Goal: Transaction & Acquisition: Book appointment/travel/reservation

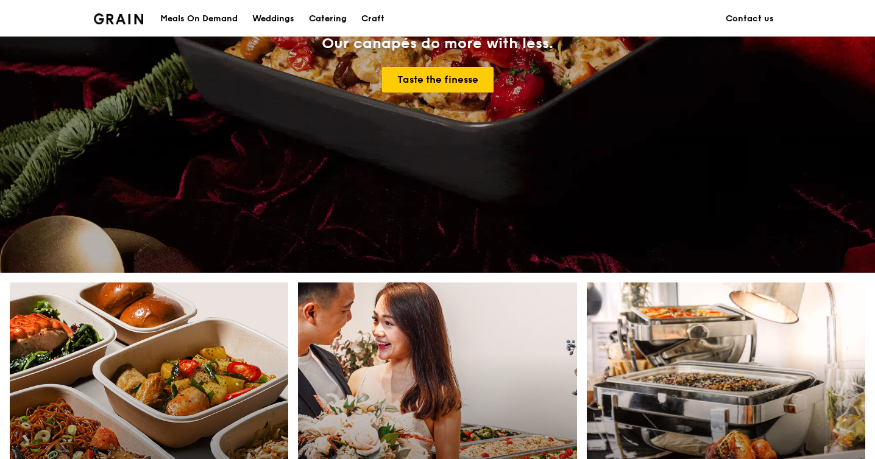
click at [324, 19] on div "Catering" at bounding box center [328, 19] width 38 height 37
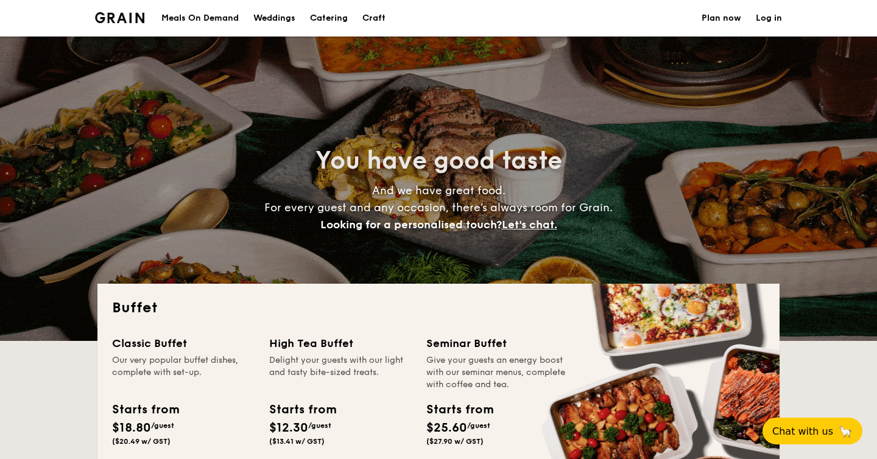
select select
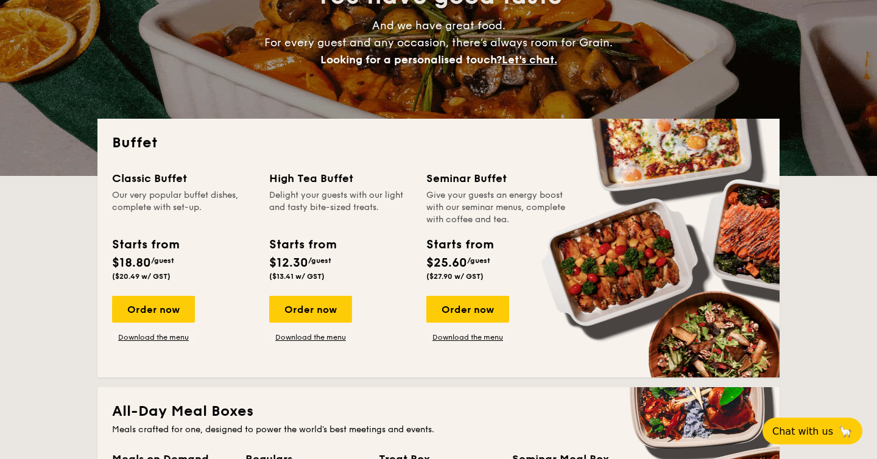
scroll to position [152, 0]
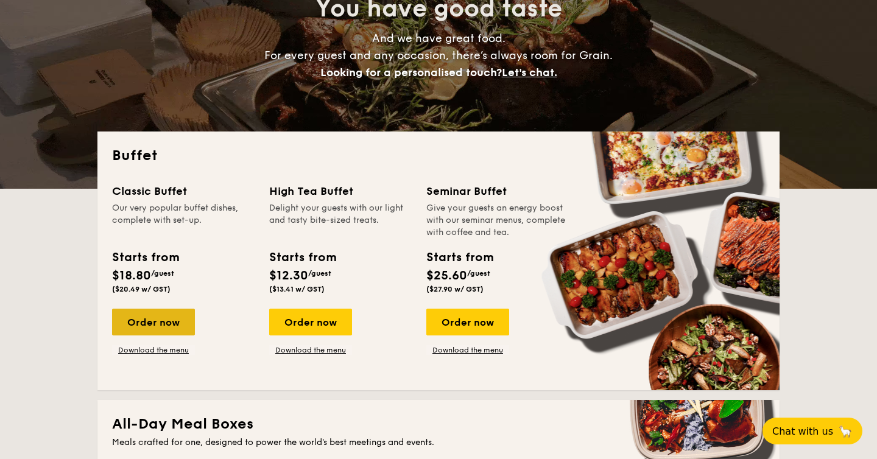
click at [175, 326] on div "Order now" at bounding box center [153, 322] width 83 height 27
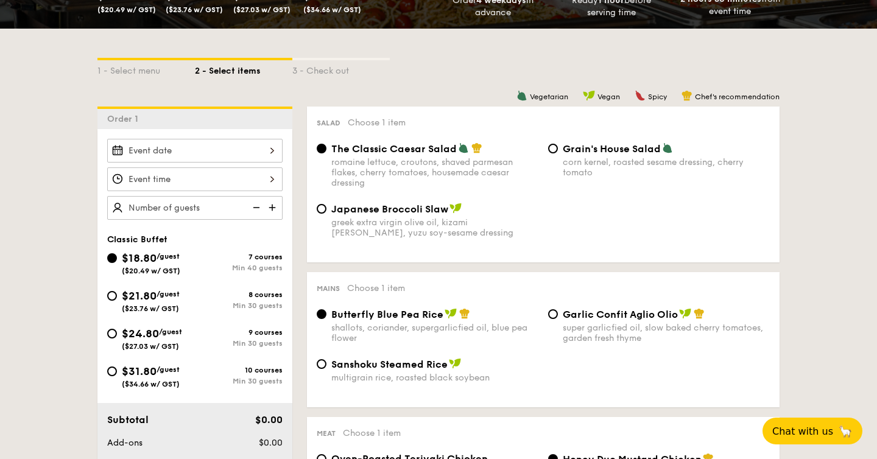
scroll to position [253, 0]
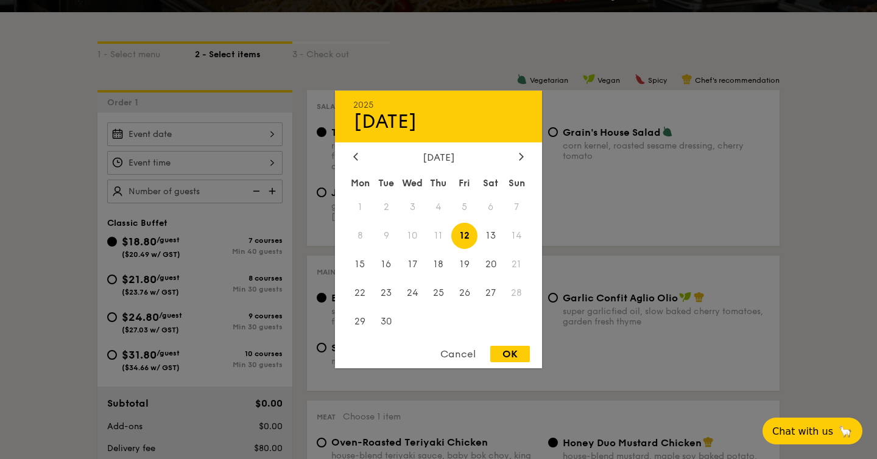
click at [250, 127] on div "2025 Sep 12 September 2025 Mon Tue Wed Thu Fri Sat Sun 1 2 3 4 5 6 7 8 9 10 11 …" at bounding box center [194, 134] width 175 height 24
click at [492, 293] on span "27" at bounding box center [491, 293] width 26 height 26
click at [520, 356] on div "OK" at bounding box center [510, 354] width 40 height 16
type input "Sep 27, 2025"
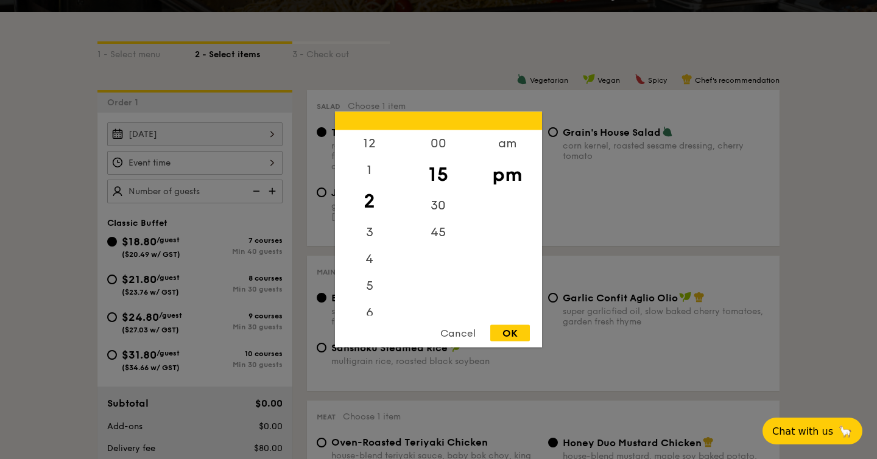
click at [266, 164] on div "12 1 2 3 4 5 6 7 8 9 10 11 00 15 30 45 am pm Cancel OK" at bounding box center [194, 163] width 175 height 24
click at [441, 207] on div "30" at bounding box center [438, 209] width 69 height 35
click at [374, 152] on div "12" at bounding box center [369, 147] width 69 height 35
click at [506, 330] on div "OK" at bounding box center [510, 333] width 40 height 16
type input "12:30PM"
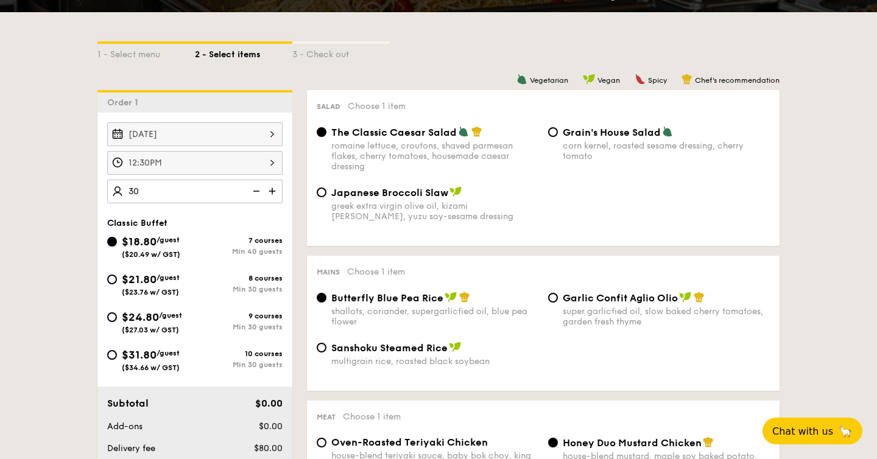
type input "40 guests"
click at [113, 320] on input "$24.80 /guest ($27.03 w/ GST) 9 courses Min 30 guests" at bounding box center [112, 317] width 10 height 10
radio input "true"
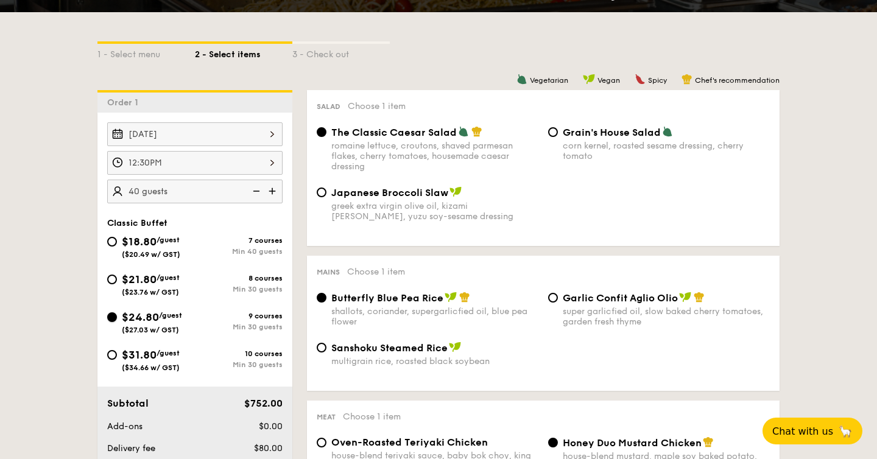
radio input "true"
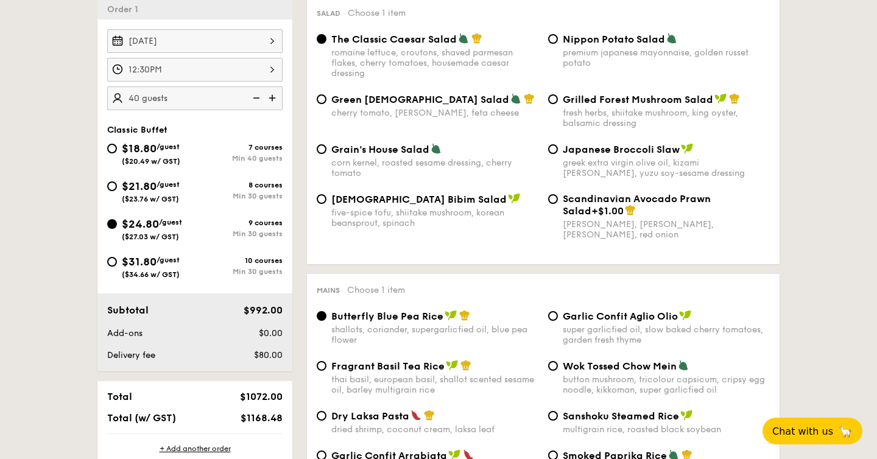
scroll to position [453, 0]
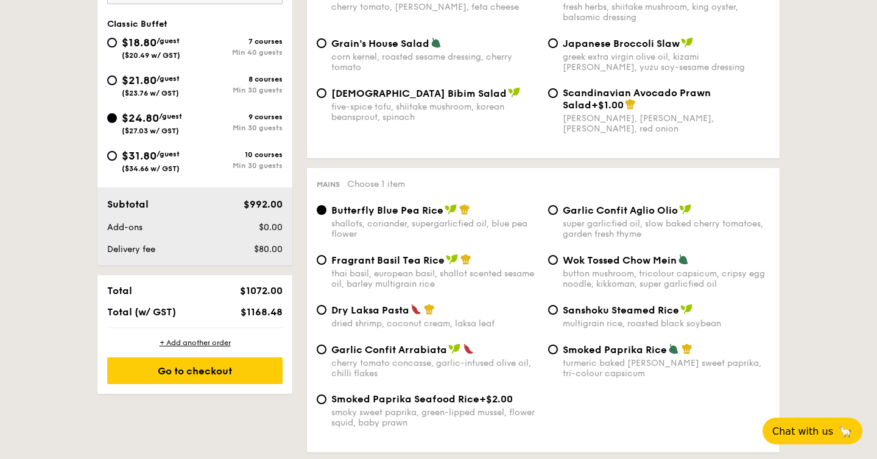
click at [116, 157] on div "$31.80 /guest ($34.66 w/ GST)" at bounding box center [151, 160] width 88 height 26
click at [116, 157] on input "$31.80 /guest ($34.66 w/ GST) 10 courses Min 30 guests" at bounding box center [112, 156] width 10 height 10
radio input "true"
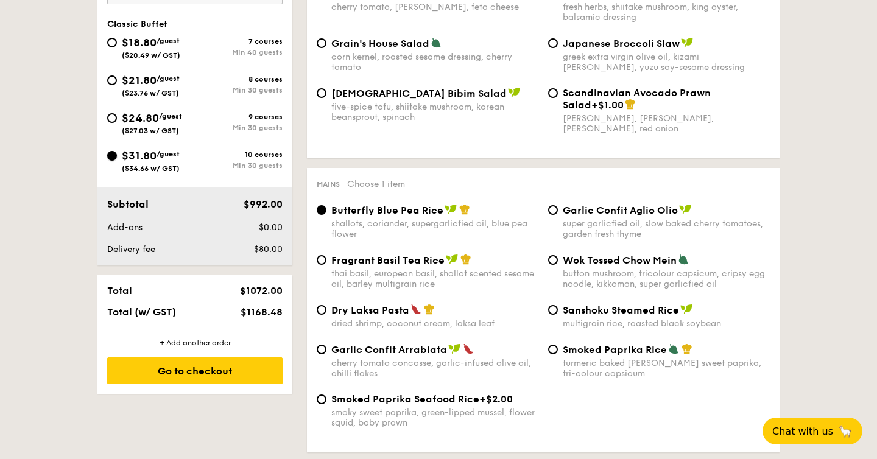
radio input "true"
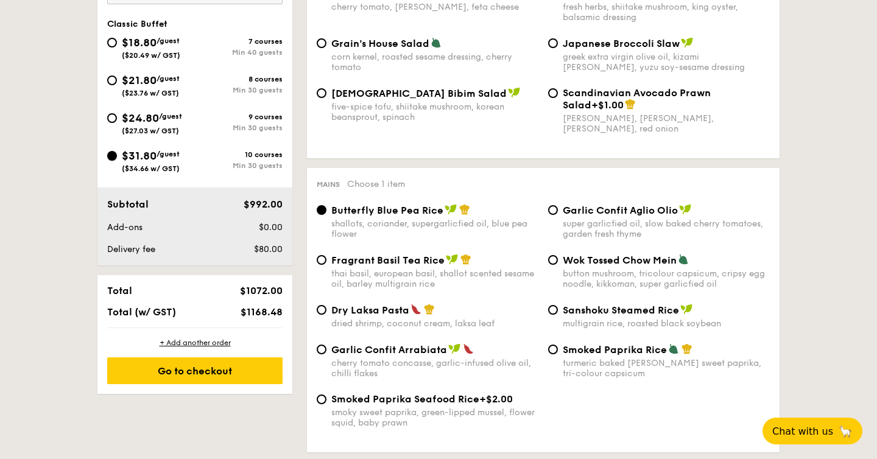
radio input "true"
click at [113, 115] on input "$24.80 /guest ($27.03 w/ GST) 9 courses Min 30 guests" at bounding box center [112, 118] width 10 height 10
radio input "true"
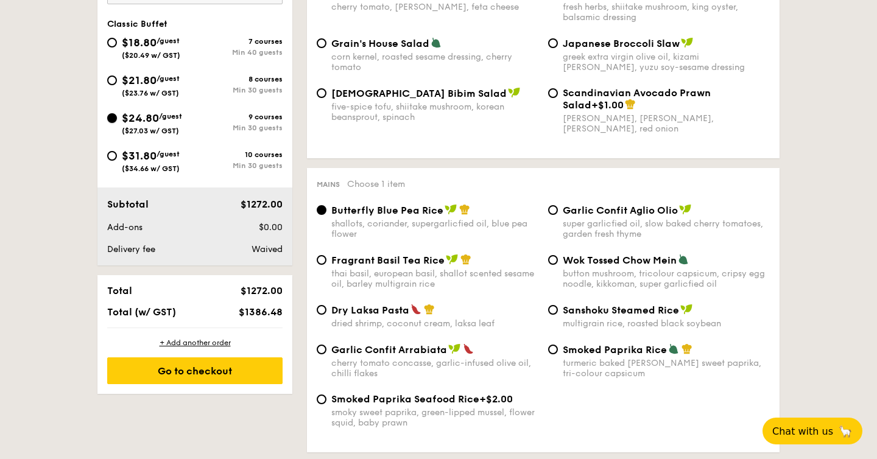
radio input "true"
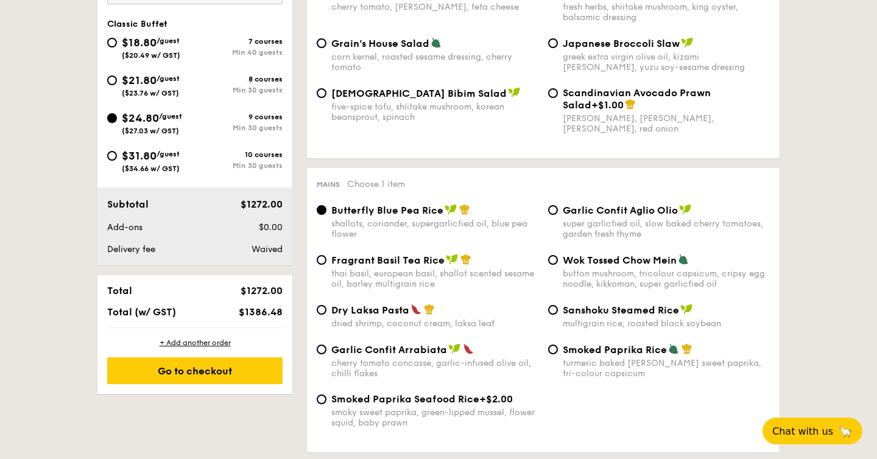
radio input "true"
click at [115, 157] on input "$31.80 /guest ($34.66 w/ GST) 10 courses Min 30 guests" at bounding box center [112, 156] width 10 height 10
radio input "true"
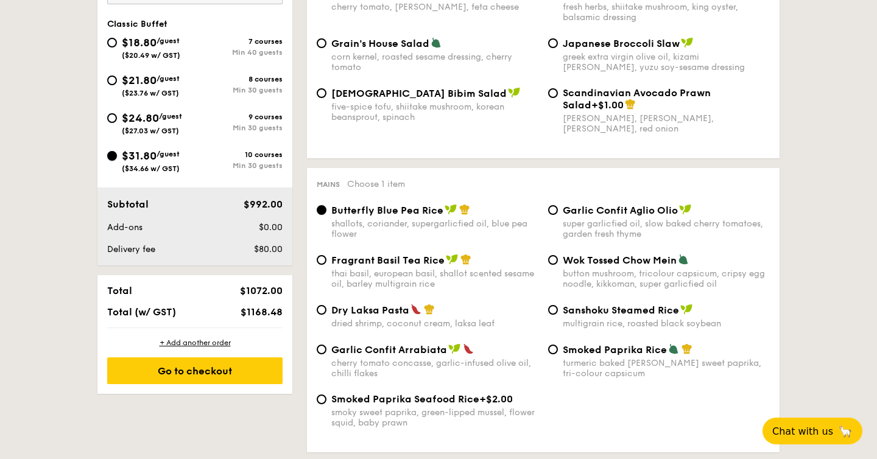
radio input "true"
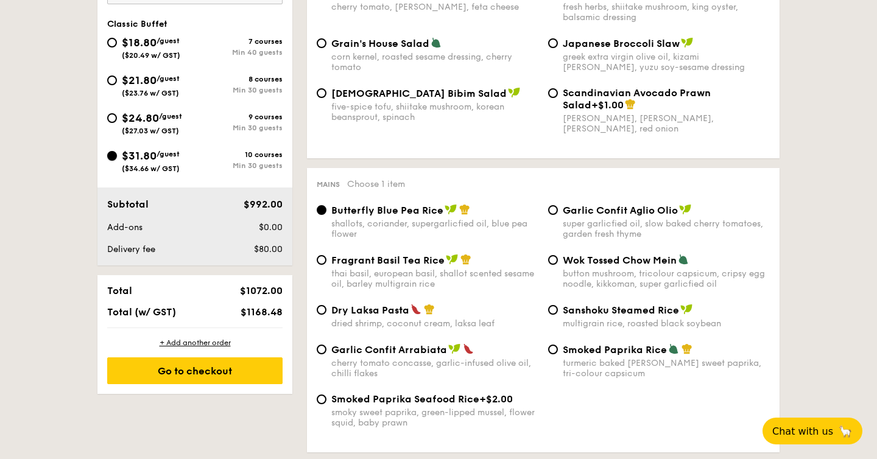
radio input "true"
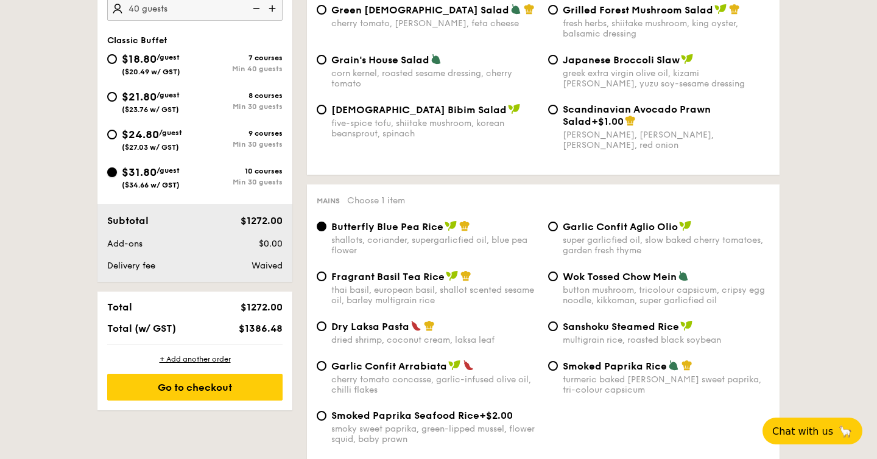
scroll to position [426, 0]
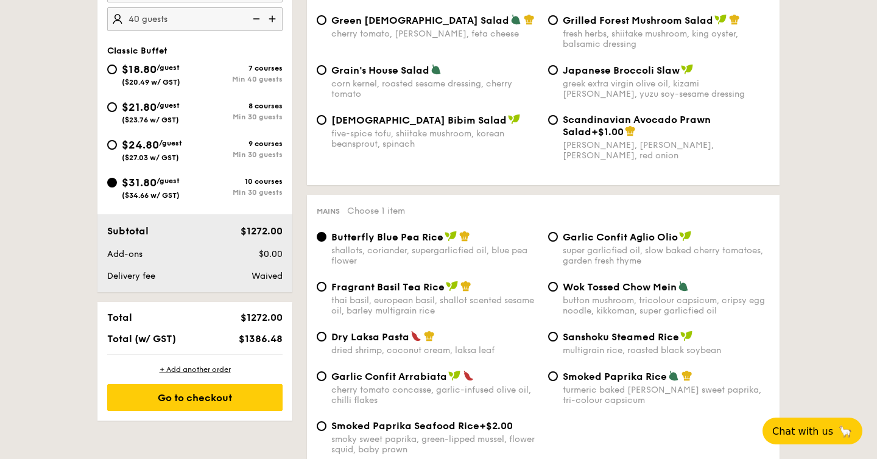
click at [123, 153] on div "$24.80 /guest ($27.03 w/ GST)" at bounding box center [152, 149] width 60 height 26
click at [117, 150] on input "$24.80 /guest ($27.03 w/ GST) 9 courses Min 30 guests" at bounding box center [112, 145] width 10 height 10
radio input "true"
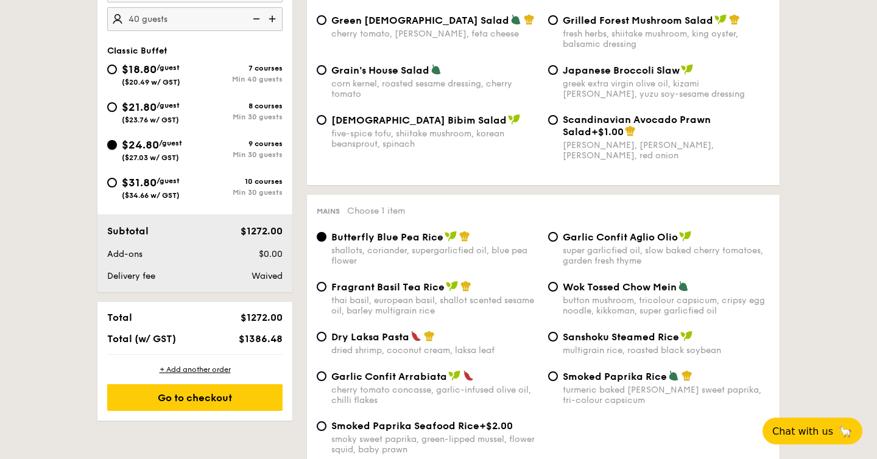
radio input "true"
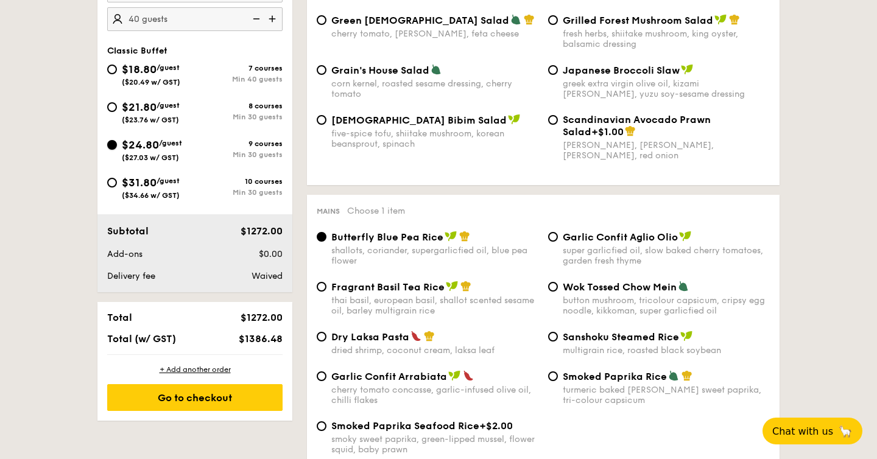
radio input "true"
click at [145, 122] on span "($23.76 w/ GST)" at bounding box center [150, 120] width 57 height 9
click at [117, 112] on input "$21.80 /guest ($23.76 w/ GST) 8 courses Min 30 guests" at bounding box center [112, 107] width 10 height 10
radio input "true"
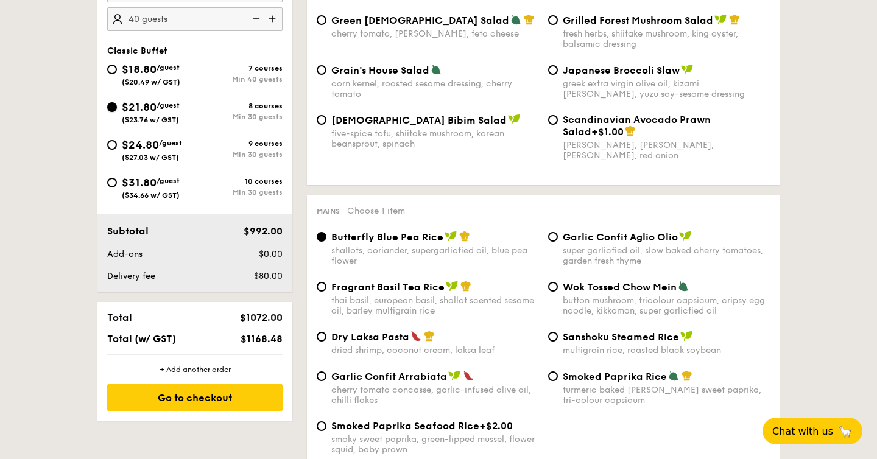
radio input "true"
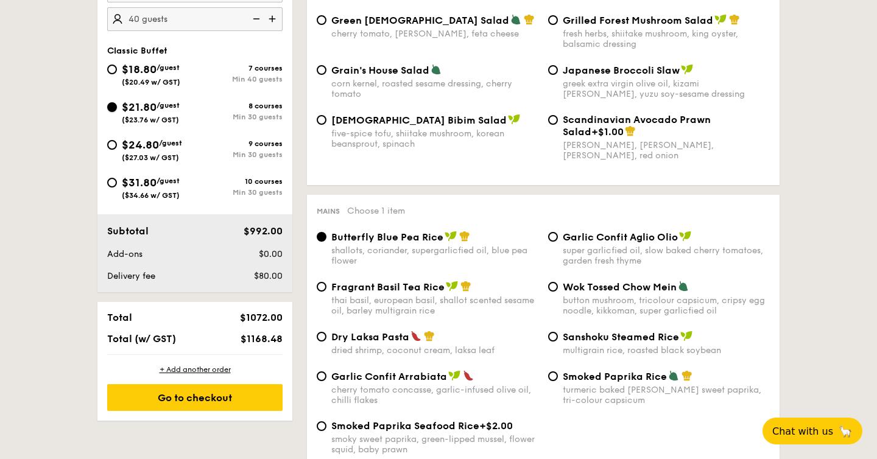
radio input "true"
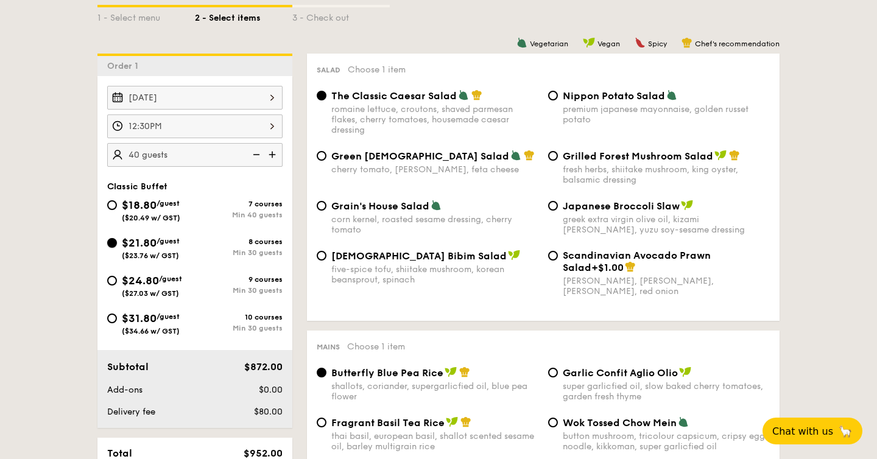
scroll to position [288, 0]
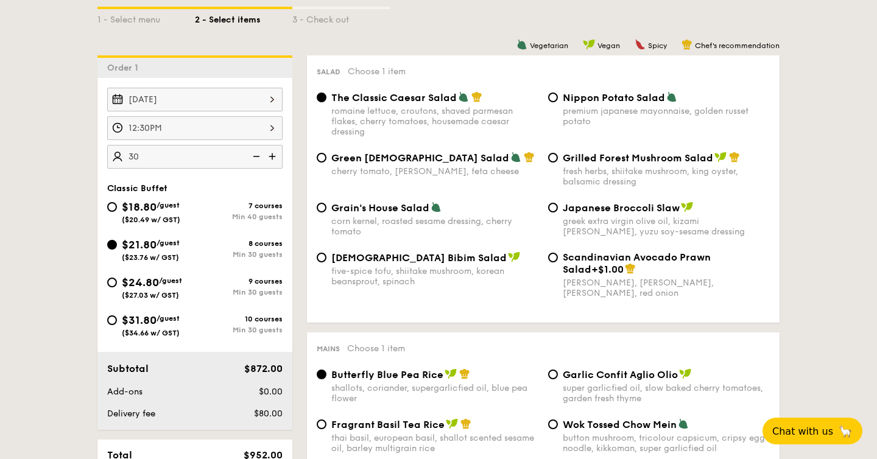
type input "30 guests"
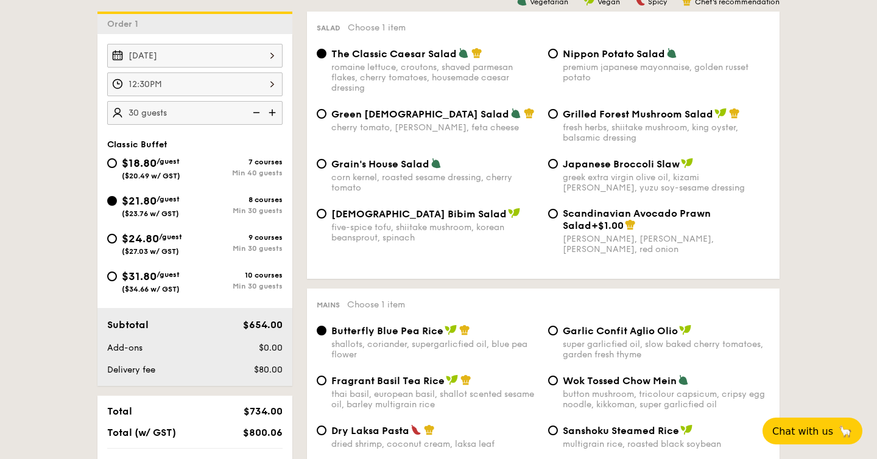
scroll to position [350, 0]
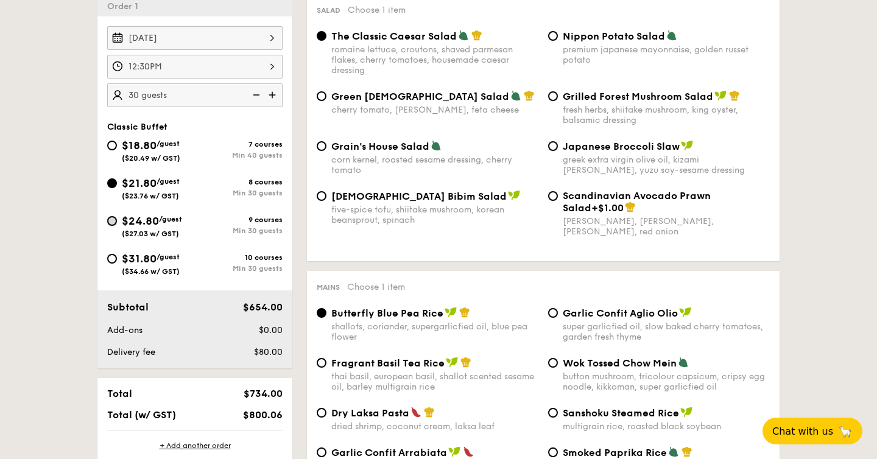
click at [111, 222] on input "$24.80 /guest ($27.03 w/ GST) 9 courses Min 30 guests" at bounding box center [112, 221] width 10 height 10
radio input "true"
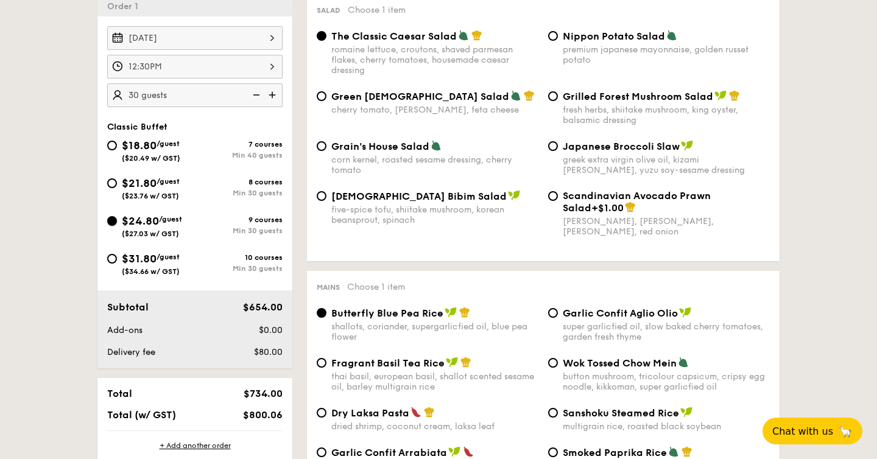
radio input "true"
click at [109, 259] on input "$31.80 /guest ($34.66 w/ GST) 10 courses Min 30 guests" at bounding box center [112, 259] width 10 height 10
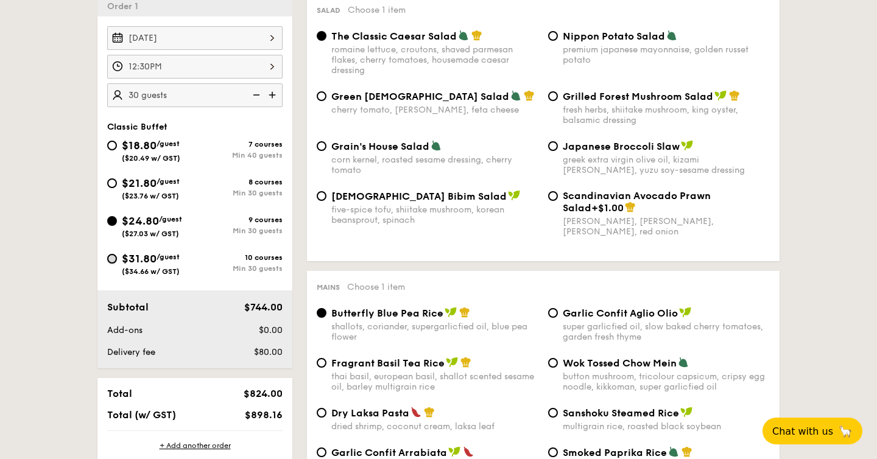
radio input "true"
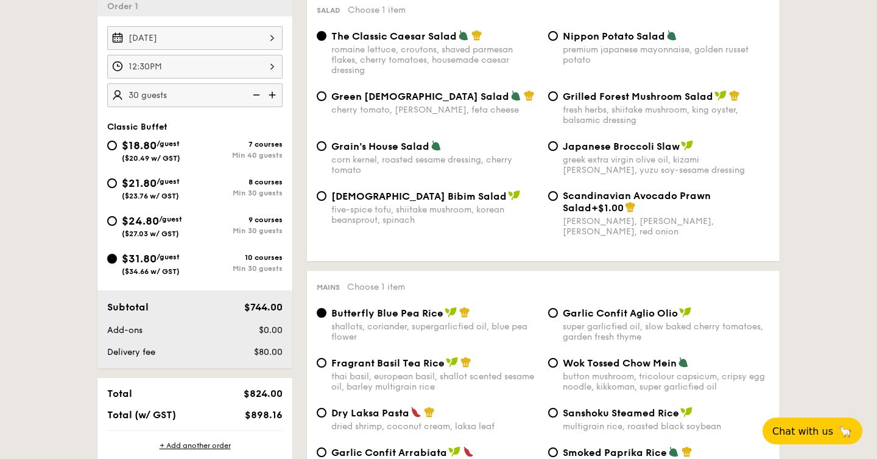
radio input "true"
click at [115, 225] on input "$24.80 /guest ($27.03 w/ GST) 9 courses Min 30 guests" at bounding box center [112, 221] width 10 height 10
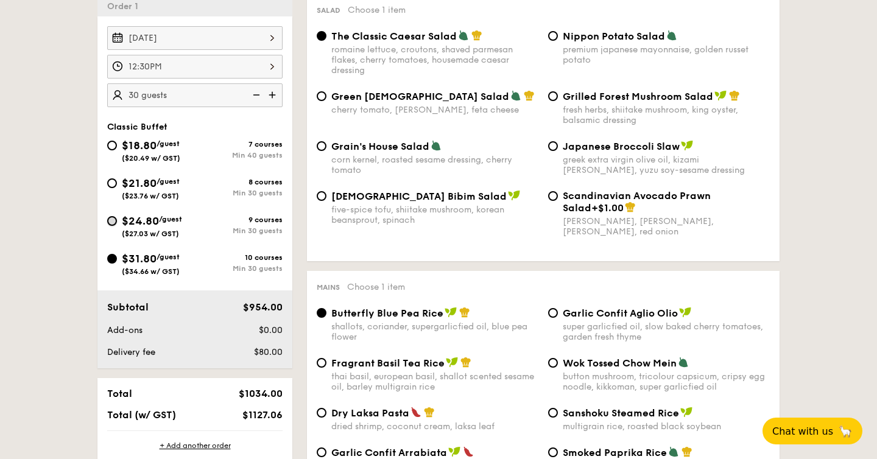
radio input "true"
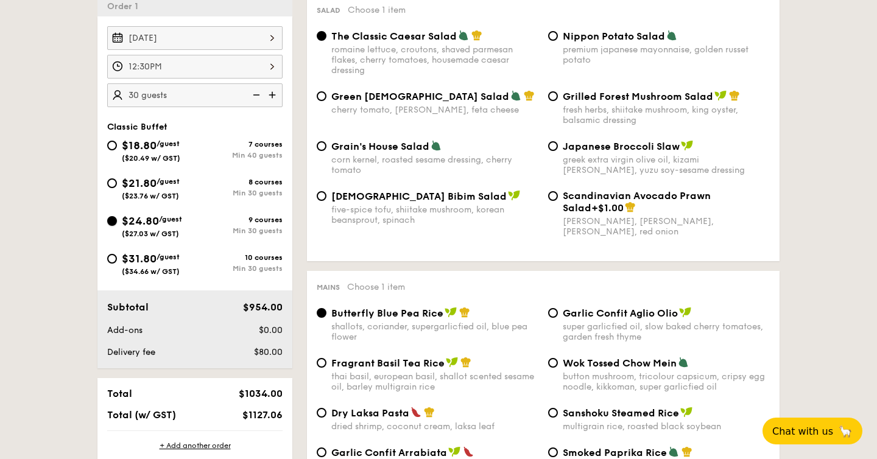
radio input "true"
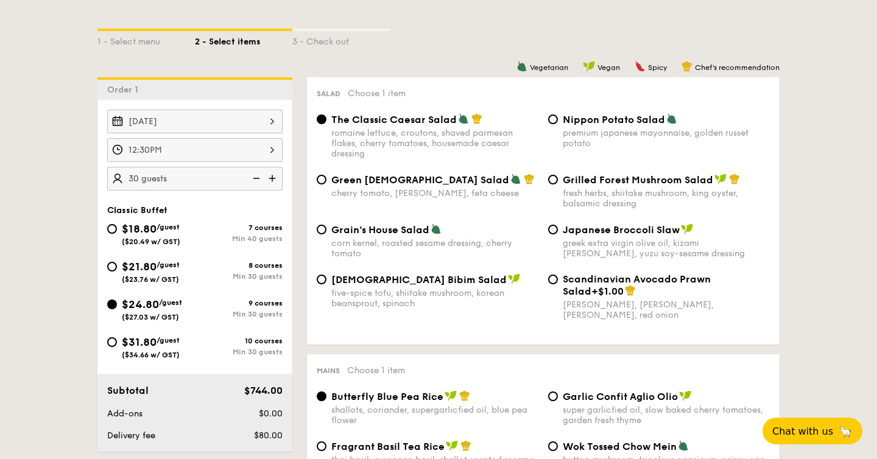
scroll to position [264, 0]
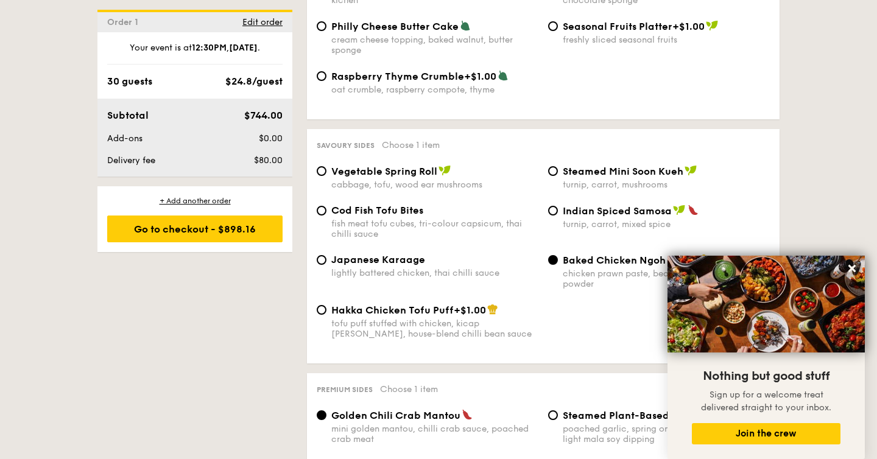
scroll to position [2019, 0]
click at [851, 264] on icon at bounding box center [852, 268] width 11 height 11
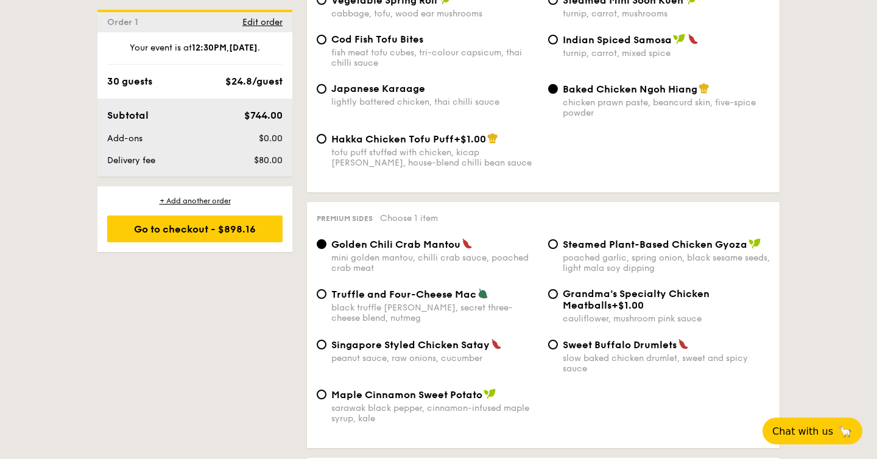
scroll to position [2195, 0]
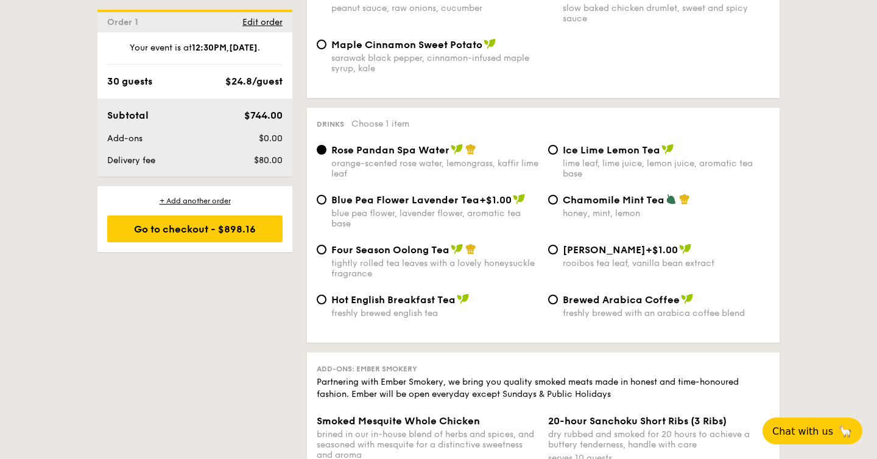
scroll to position [2541, 0]
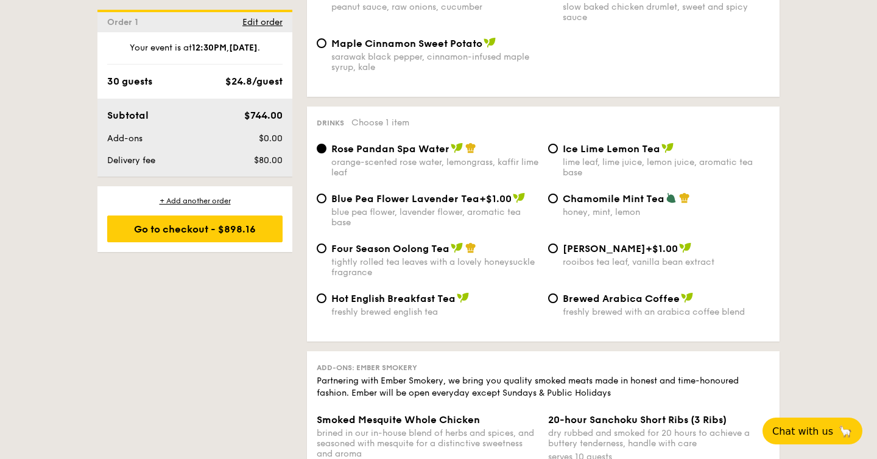
click at [624, 216] on div "honey, mint, lemon" at bounding box center [666, 212] width 207 height 10
click at [558, 203] on input "Chamomile Mint Tea honey, mint, lemon" at bounding box center [553, 199] width 10 height 10
radio input "true"
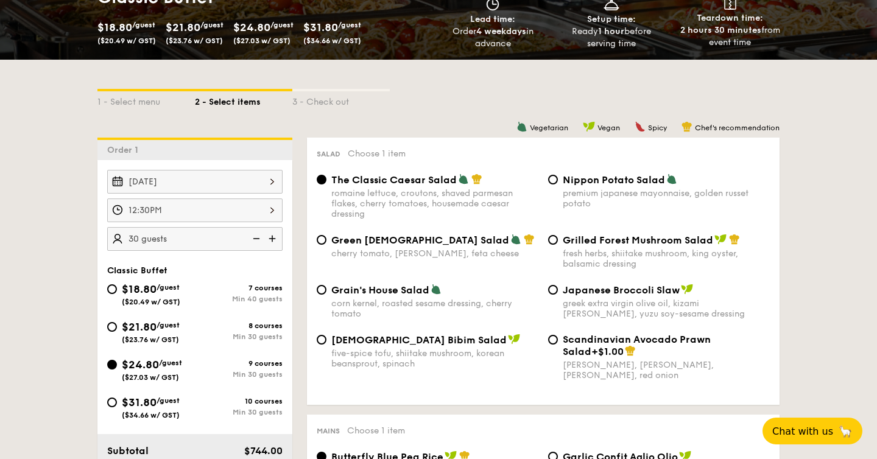
scroll to position [209, 0]
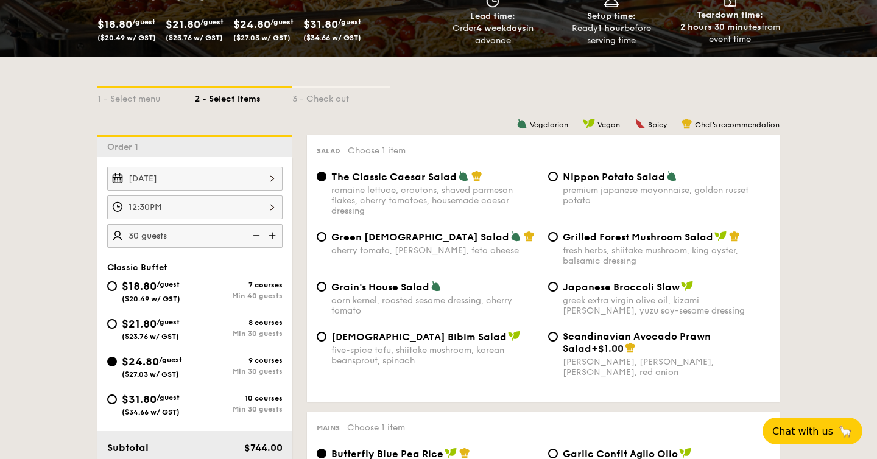
click at [420, 254] on div "cherry tomato, dill, feta cheese" at bounding box center [434, 250] width 207 height 10
click at [326, 242] on input "Green Goddess Salad cherry tomato, dill, feta cheese" at bounding box center [322, 237] width 10 height 10
radio input "true"
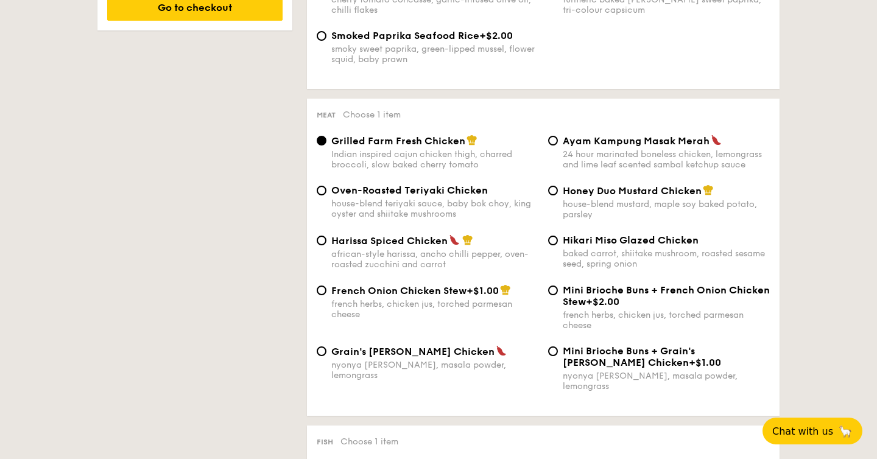
scroll to position [817, 0]
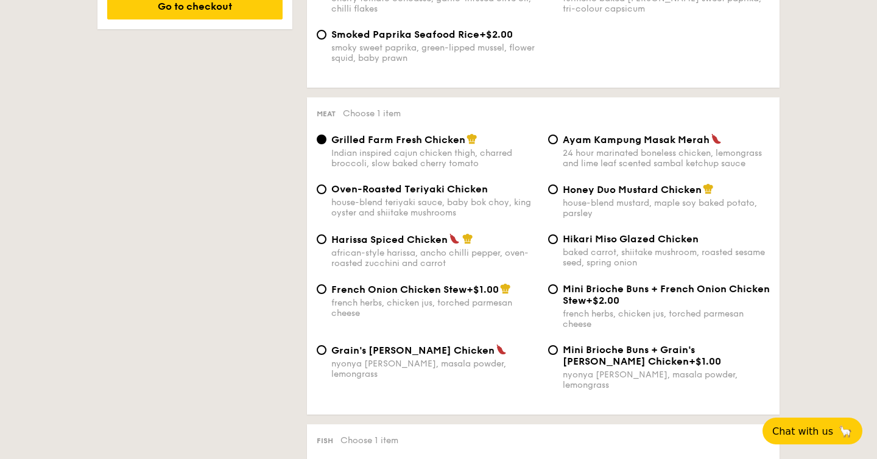
click at [568, 196] on span "Honey Duo Mustard Chicken" at bounding box center [632, 190] width 139 height 12
click at [558, 194] on input "Honey Duo Mustard Chicken house-blend mustard, maple soy baked potato, parsley" at bounding box center [553, 190] width 10 height 10
radio input "true"
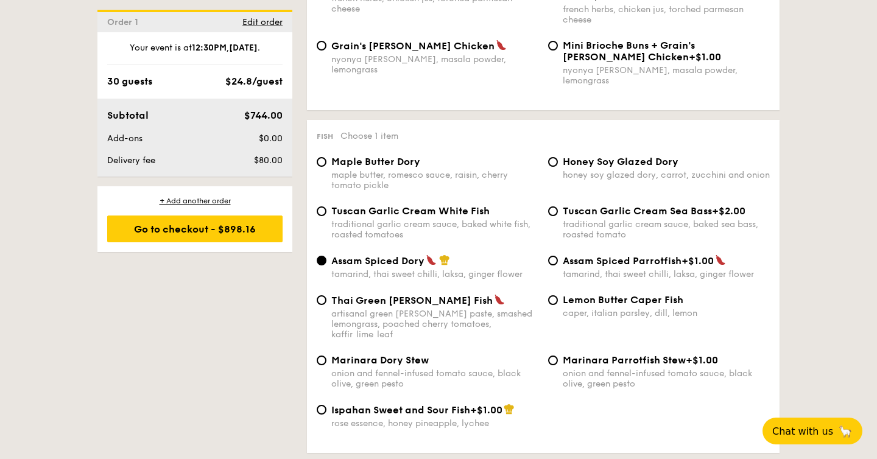
scroll to position [1170, 0]
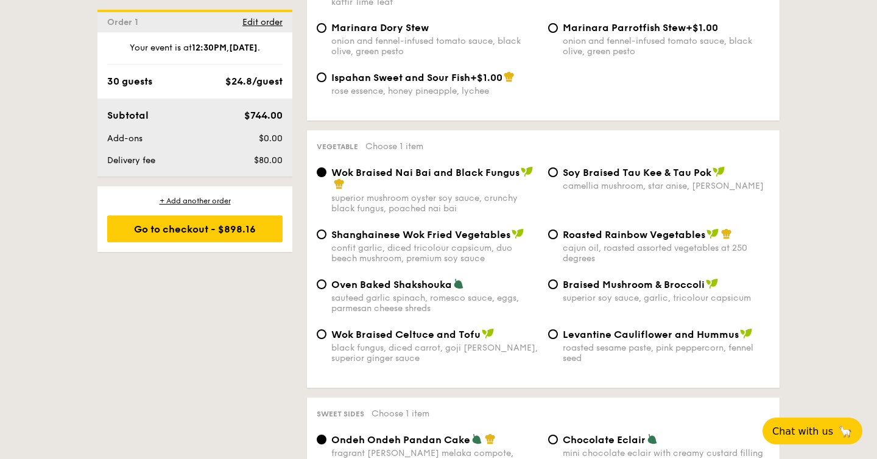
scroll to position [1463, 0]
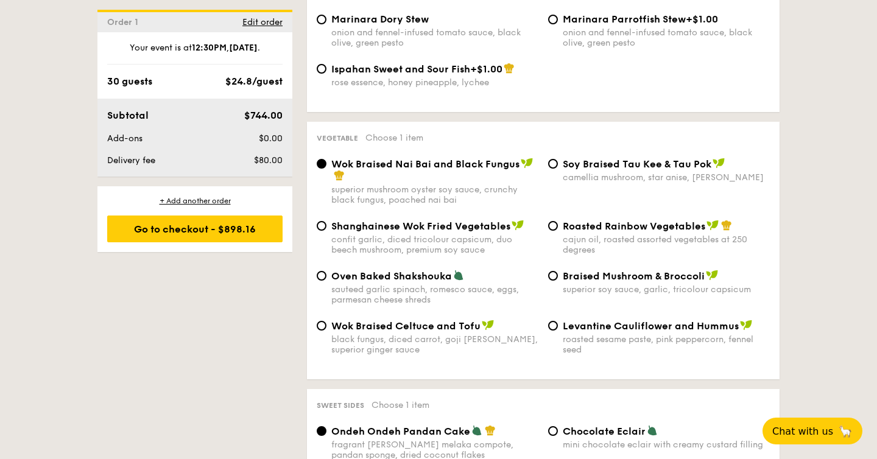
click at [572, 284] on div "superior soy sauce, garlic, tricolour capsicum" at bounding box center [666, 289] width 207 height 10
click at [558, 281] on input "Braised Mushroom & Broccoli superior soy sauce, garlic, tricolour capsicum" at bounding box center [553, 276] width 10 height 10
radio input "true"
click at [233, 328] on div "1 - Select menu 2 - Select items 3 - Check out Order 1 Sep 27, 2025 12:30PM 30 …" at bounding box center [439, 297] width 702 height 2991
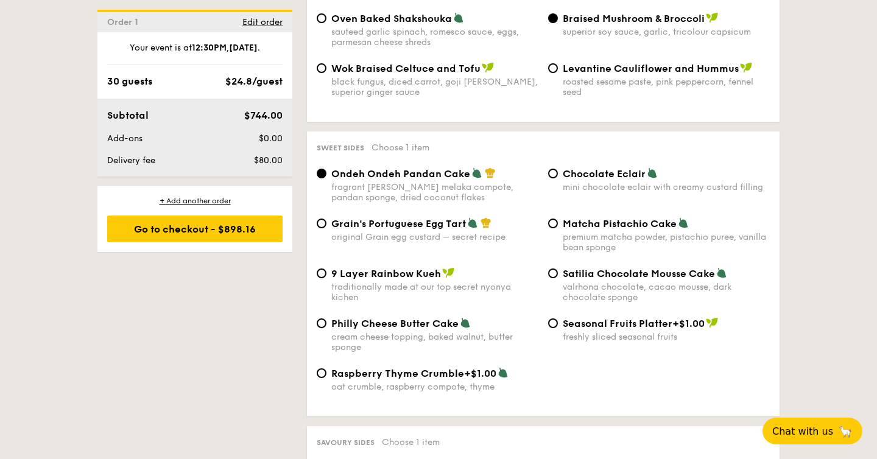
scroll to position [1723, 0]
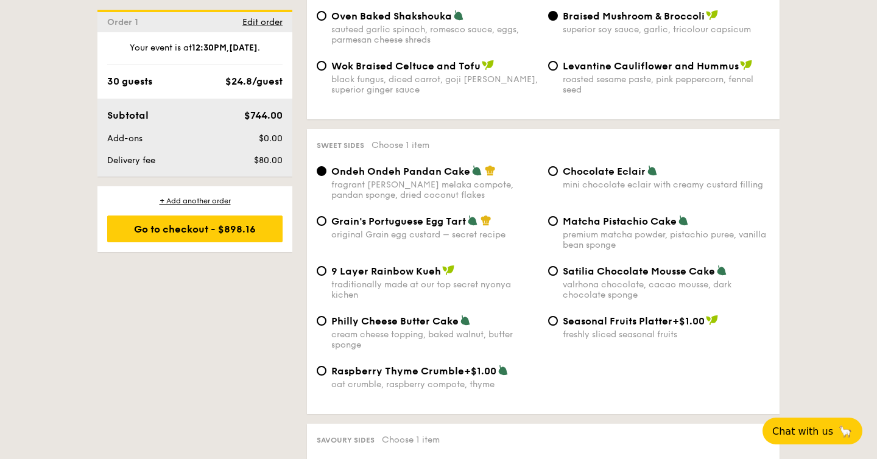
click at [393, 216] on span "Grain's Portuguese Egg Tart" at bounding box center [398, 222] width 135 height 12
click at [326, 216] on input "Grain's Portuguese Egg Tart original Grain egg custard – secret recipe" at bounding box center [322, 221] width 10 height 10
radio input "true"
click at [214, 306] on div "1 - Select menu 2 - Select items 3 - Check out Order 1 Sep 27, 2025 12:30PM 30 …" at bounding box center [439, 37] width 702 height 2991
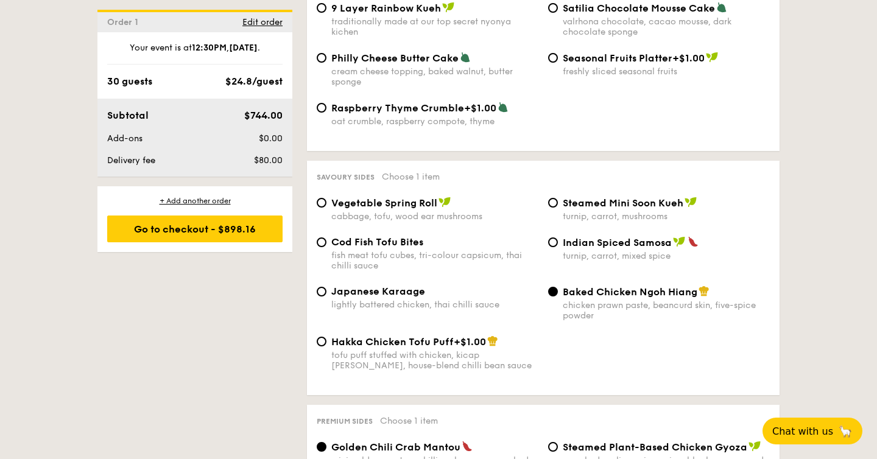
scroll to position [1990, 0]
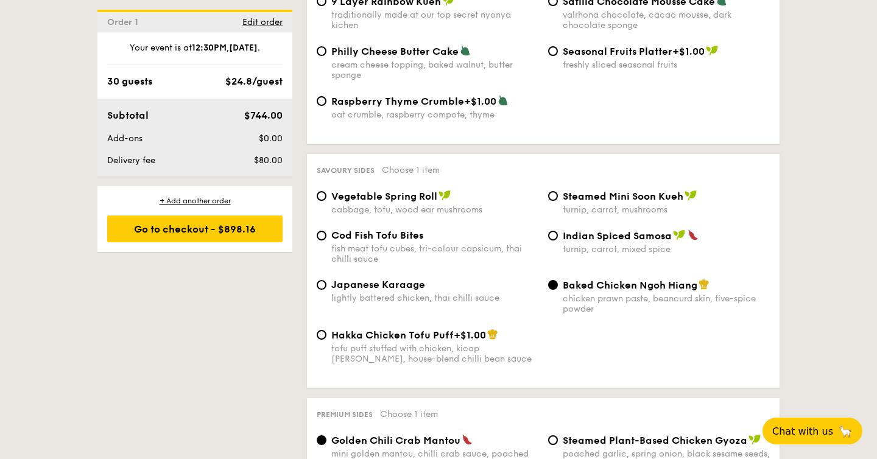
scroll to position [1991, 0]
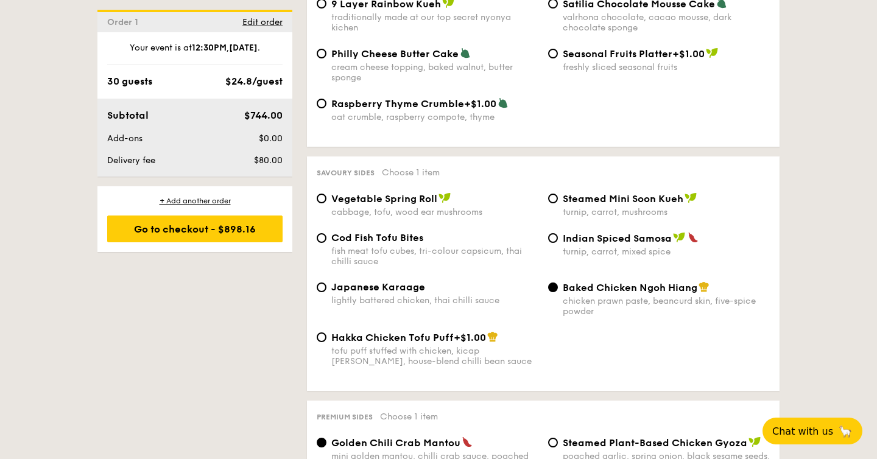
click at [604, 248] on div "turnip, carrot, mixed spice" at bounding box center [666, 252] width 207 height 10
click at [558, 243] on input "Indian Spiced Samosa turnip, carrot, mixed spice" at bounding box center [553, 238] width 10 height 10
radio input "true"
click at [573, 298] on div "chicken prawn paste, beancurd skin, five-spice powder" at bounding box center [666, 306] width 207 height 21
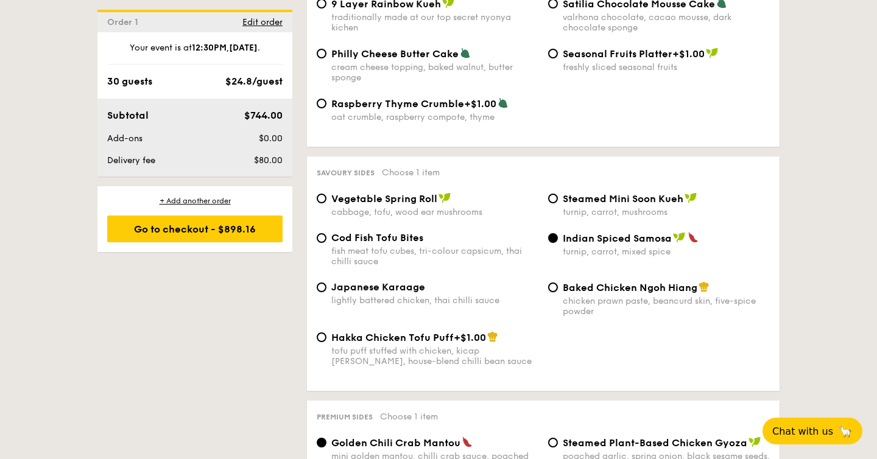
click at [558, 292] on input "Baked Chicken Ngoh Hiang chicken prawn paste, beancurd skin, five-spice powder" at bounding box center [553, 288] width 10 height 10
radio input "true"
click at [595, 249] on div "turnip, carrot, mixed spice" at bounding box center [666, 252] width 207 height 10
click at [558, 243] on input "Indian Spiced Samosa turnip, carrot, mixed spice" at bounding box center [553, 238] width 10 height 10
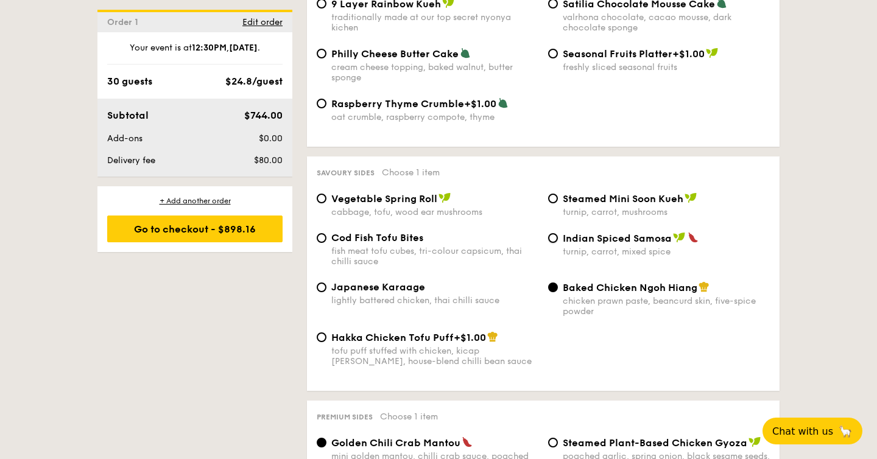
radio input "true"
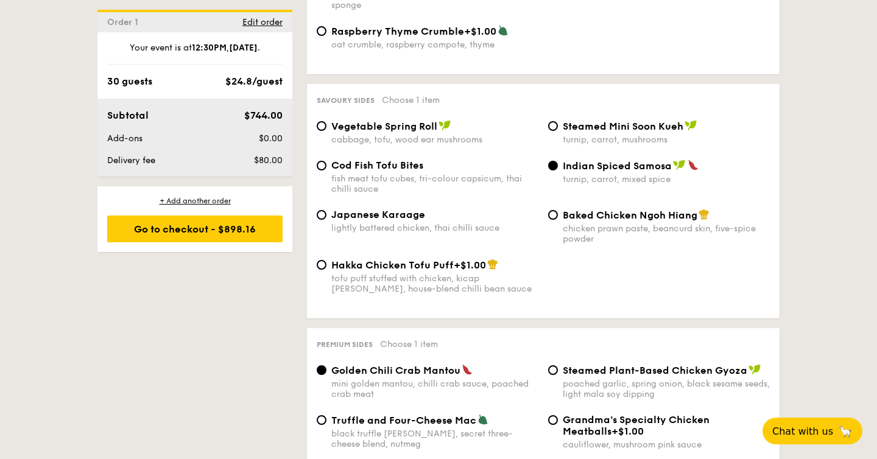
scroll to position [2064, 0]
click at [422, 264] on span "Hakka Chicken Tofu Puff" at bounding box center [392, 265] width 122 height 12
click at [326, 264] on input "Hakka Chicken Tofu Puff +$1.00 tofu puff stuffed with chicken, kicap manis, hou…" at bounding box center [322, 264] width 10 height 10
radio input "true"
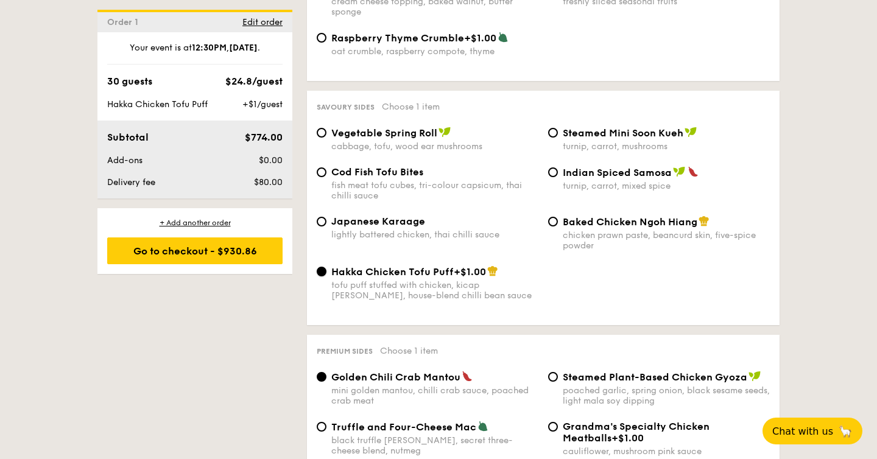
scroll to position [2053, 0]
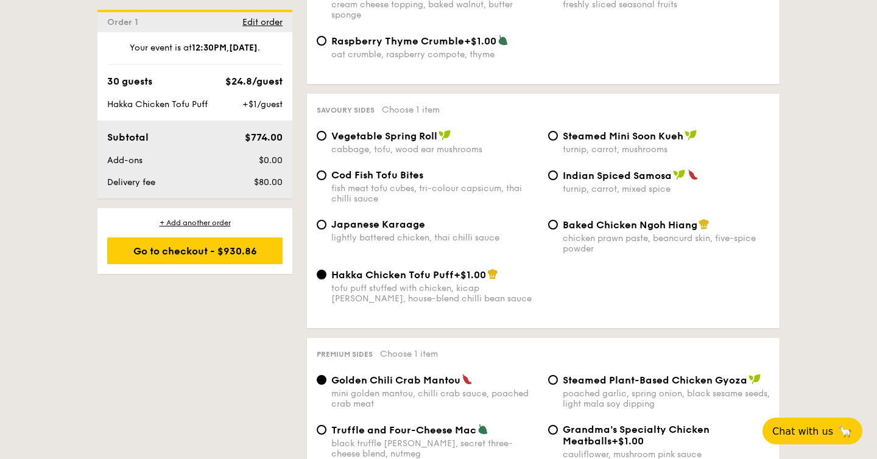
click at [597, 172] on span "Indian Spiced Samosa" at bounding box center [617, 176] width 109 height 12
click at [558, 172] on input "Indian Spiced Samosa turnip, carrot, mixed spice" at bounding box center [553, 176] width 10 height 10
radio input "true"
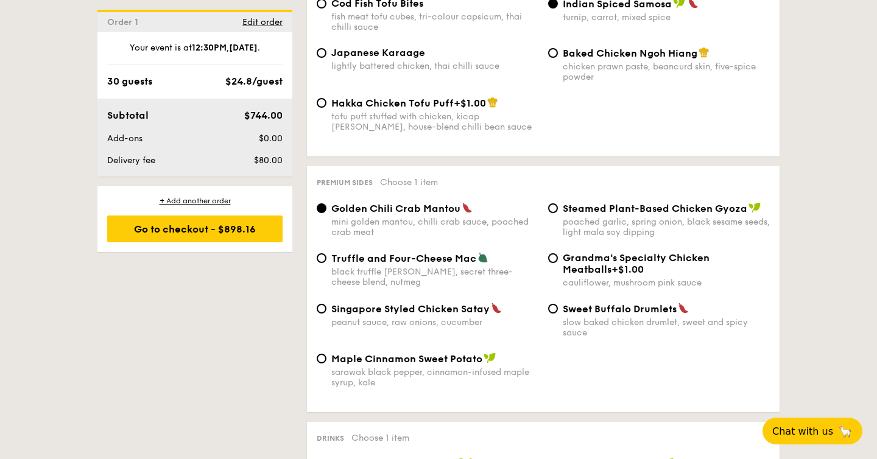
scroll to position [2234, 0]
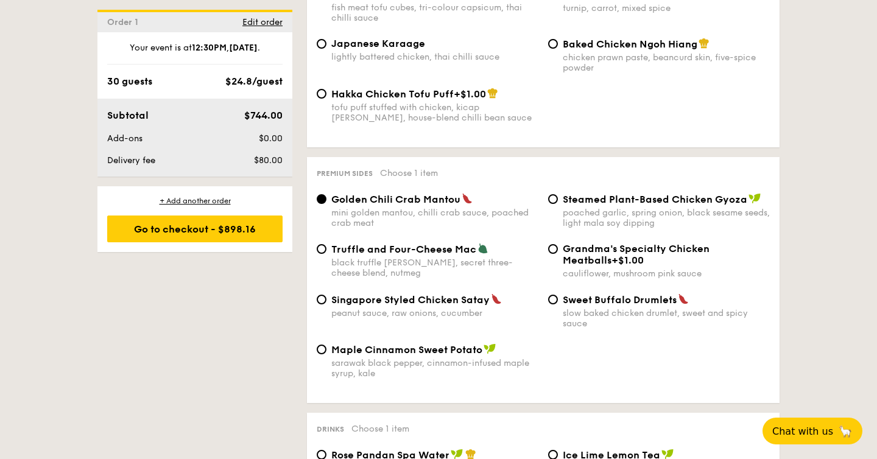
click at [413, 312] on div "peanut sauce, raw onions, cucumber" at bounding box center [434, 313] width 207 height 10
click at [326, 305] on input "Singapore Styled Chicken Satay peanut sauce, raw onions, cucumber" at bounding box center [322, 300] width 10 height 10
radio input "true"
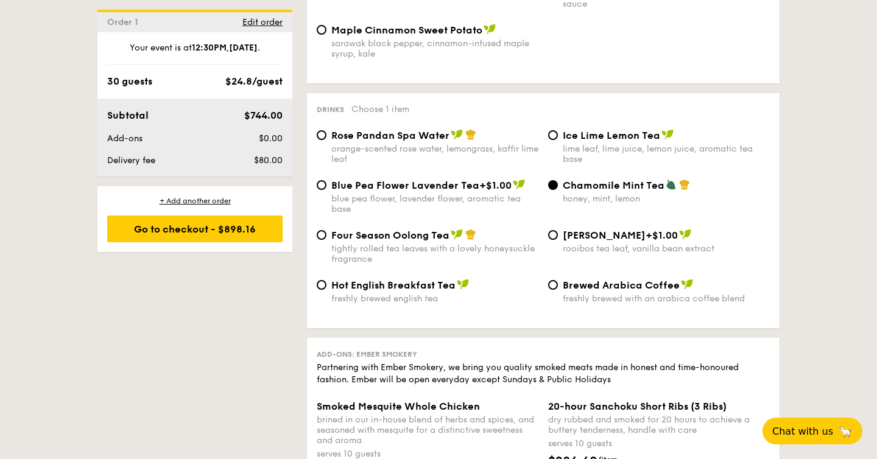
scroll to position [2556, 0]
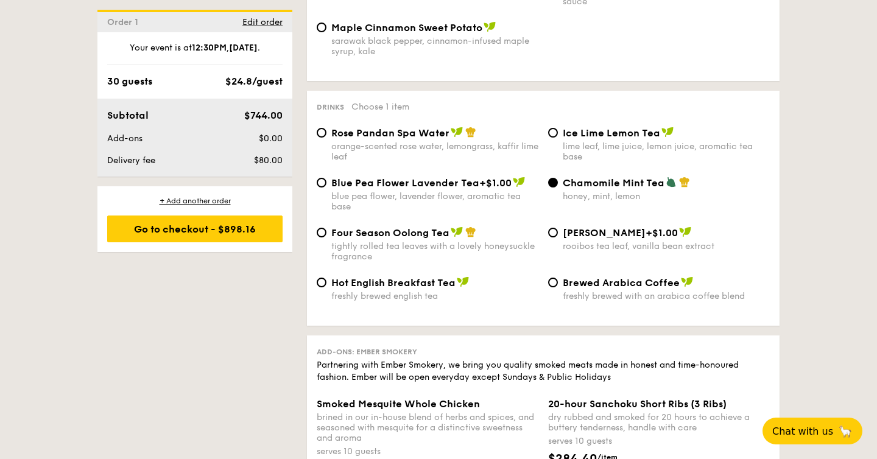
click at [356, 248] on div "tightly rolled tea leaves with a lovely honeysuckle fragrance" at bounding box center [434, 251] width 207 height 21
click at [326, 238] on input "Four Season Oolong Tea tightly rolled tea leaves with a lovely honeysuckle frag…" at bounding box center [322, 233] width 10 height 10
radio input "true"
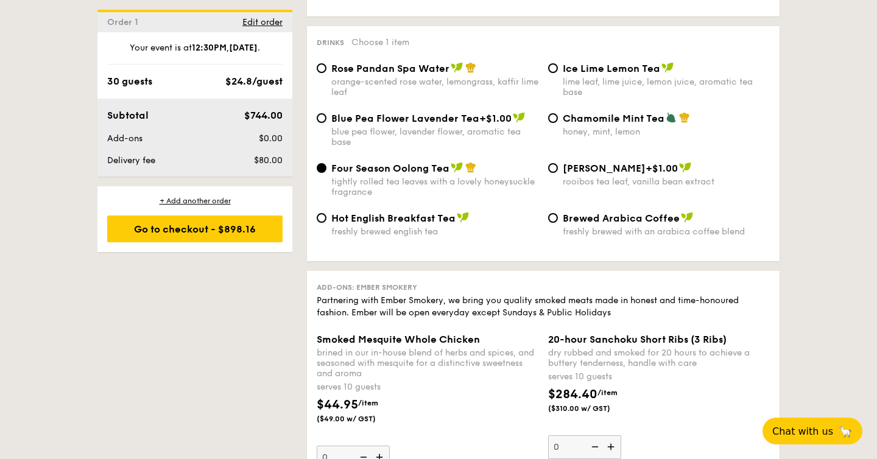
scroll to position [2622, 0]
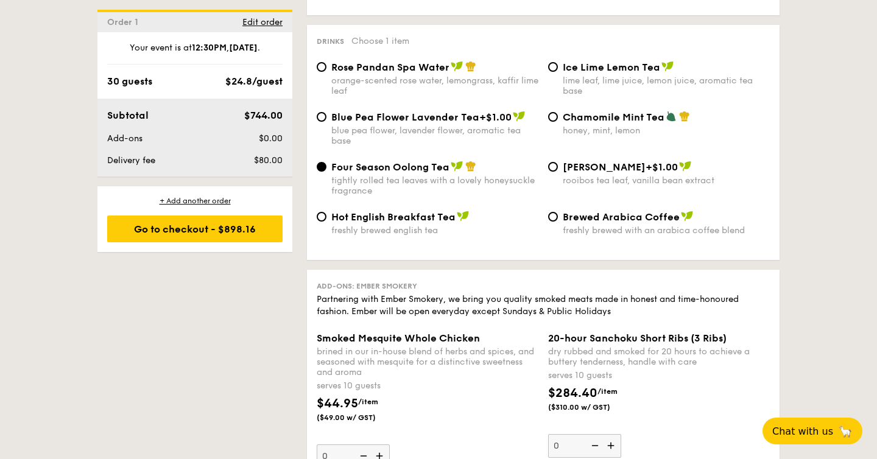
click at [573, 120] on span "Chamomile Mint Tea" at bounding box center [614, 117] width 102 height 12
click at [558, 120] on input "Chamomile Mint Tea honey, mint, lemon" at bounding box center [553, 117] width 10 height 10
radio input "true"
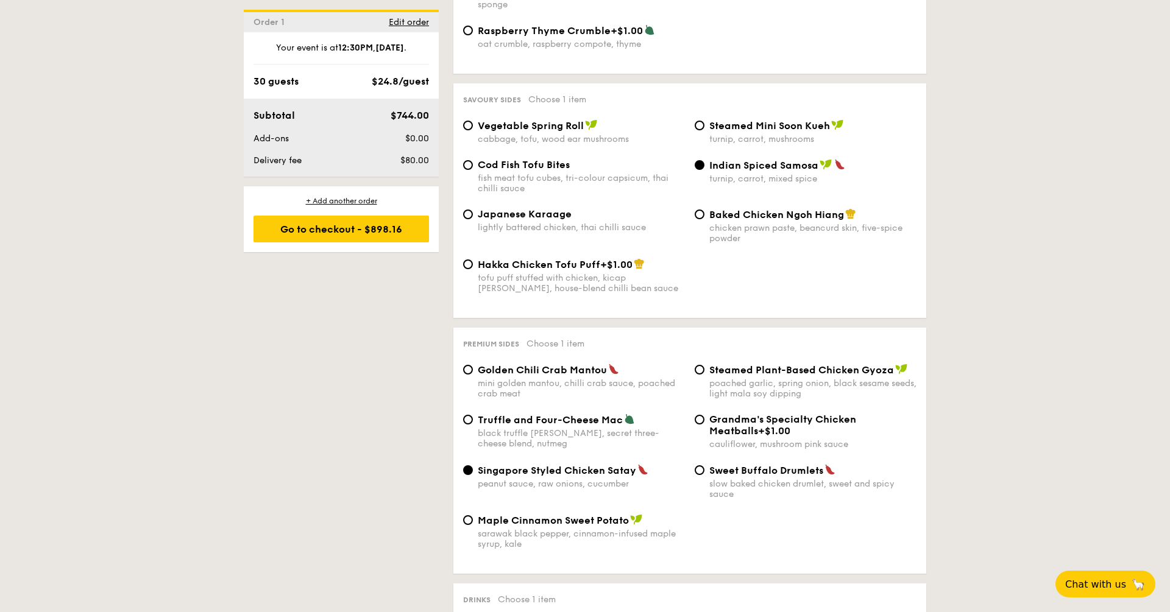
scroll to position [2065, 0]
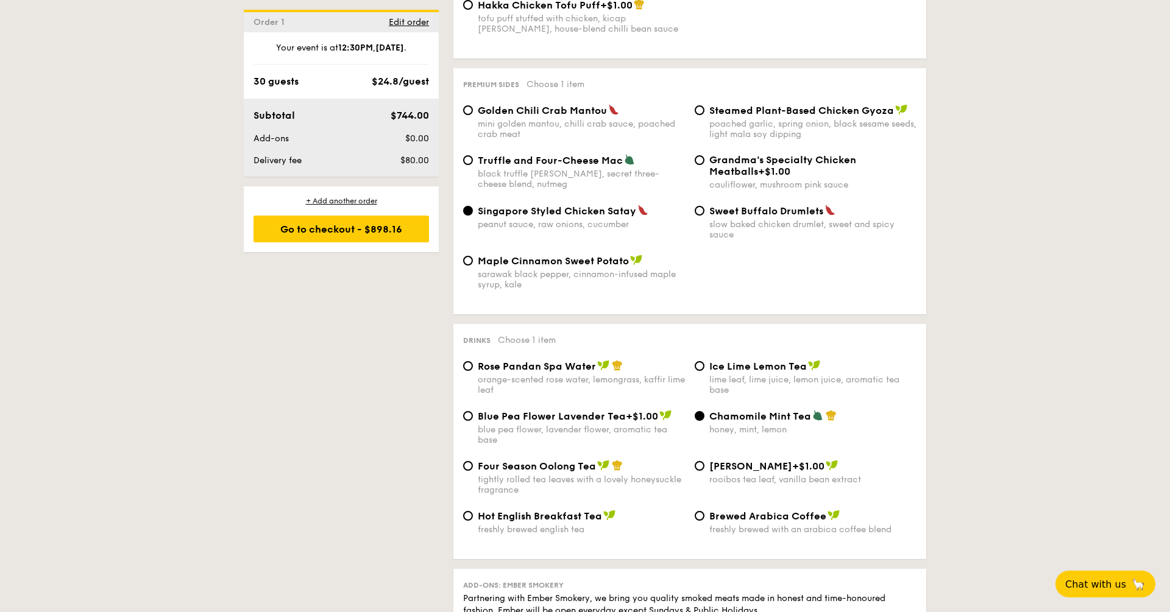
scroll to position [2422, 0]
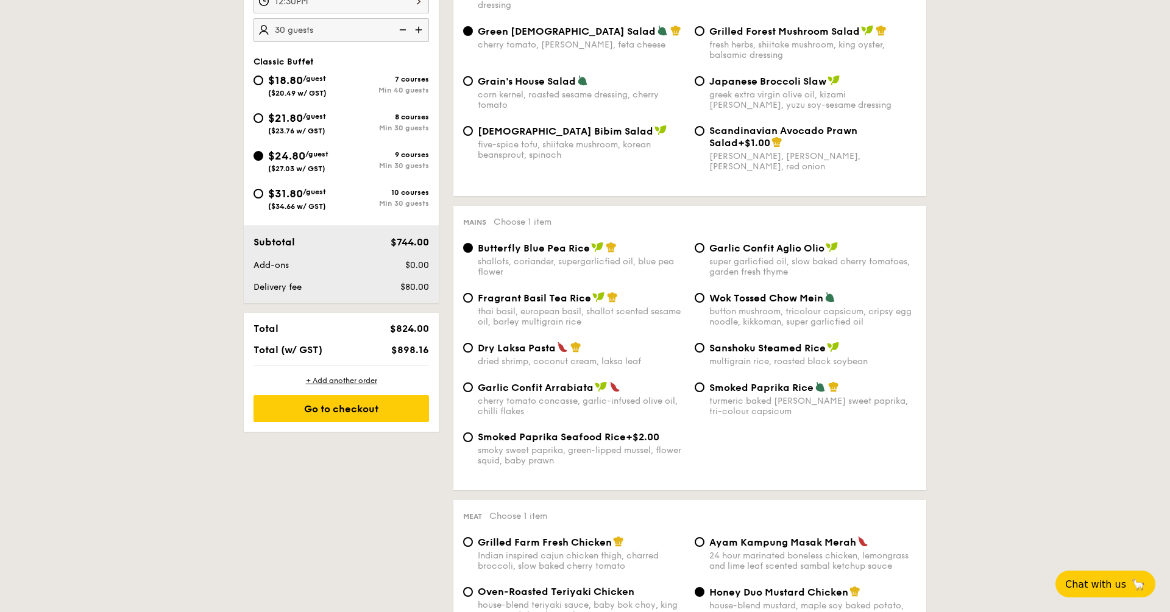
scroll to position [434, 0]
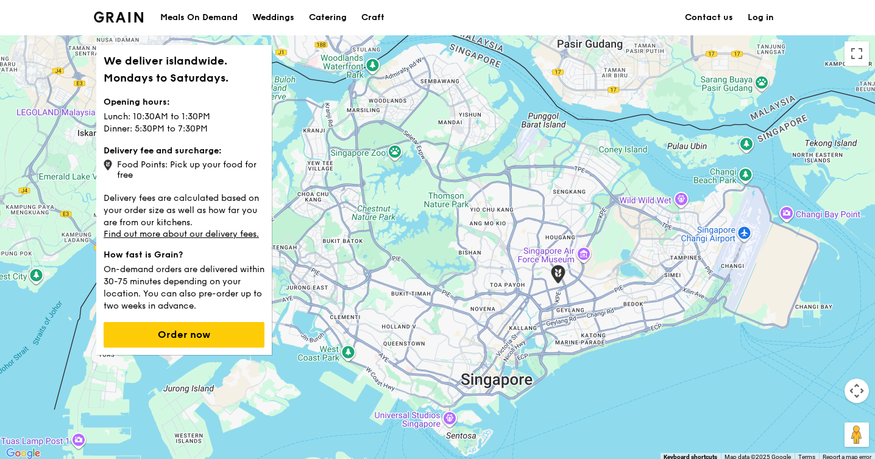
scroll to position [6, 0]
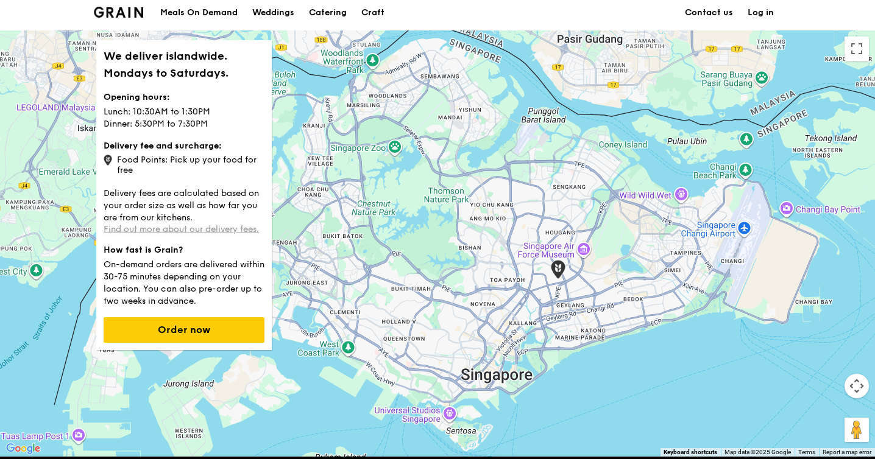
click at [147, 228] on link "Find out more about our delivery fees." at bounding box center [181, 229] width 155 height 10
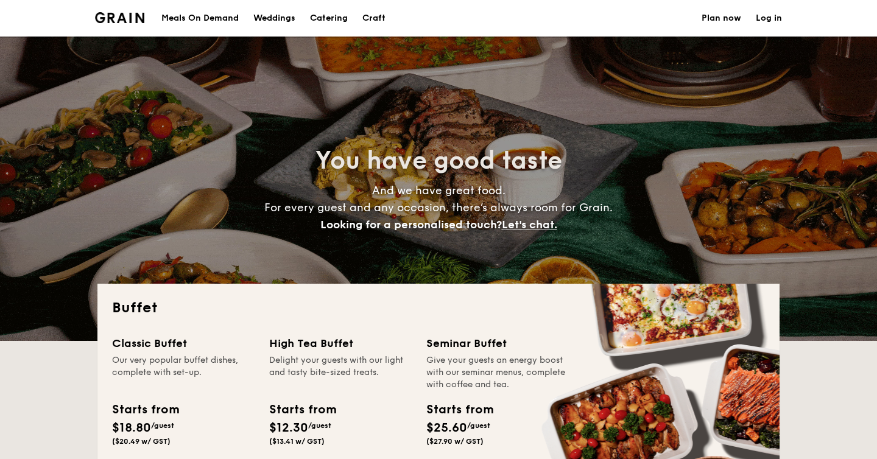
select select
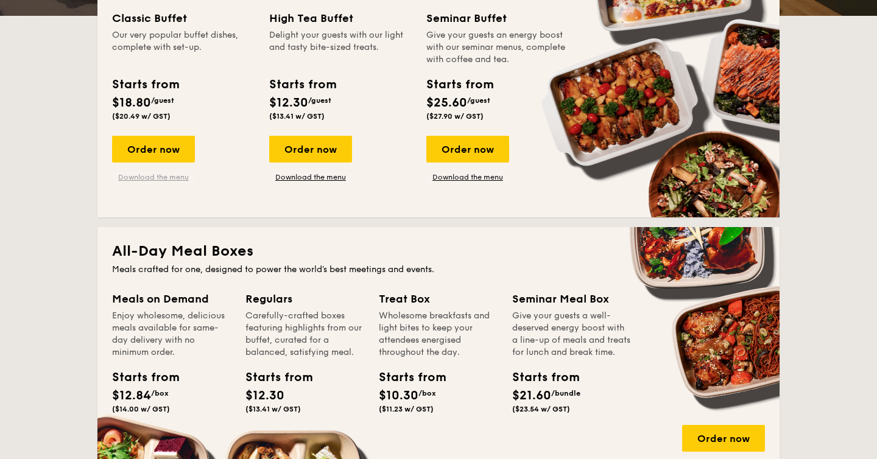
click at [161, 174] on link "Download the menu" at bounding box center [153, 177] width 83 height 10
